Goal: Information Seeking & Learning: Compare options

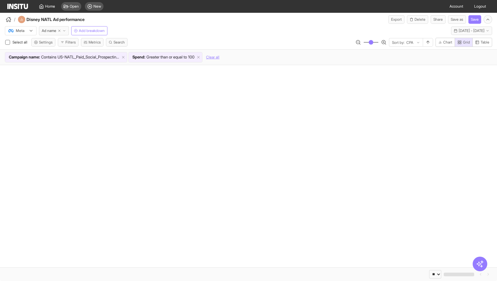
select select "**"
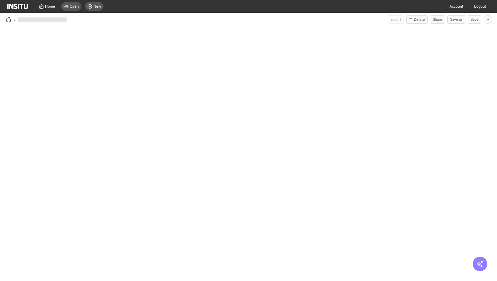
select select "**"
